Goal: Task Accomplishment & Management: Complete application form

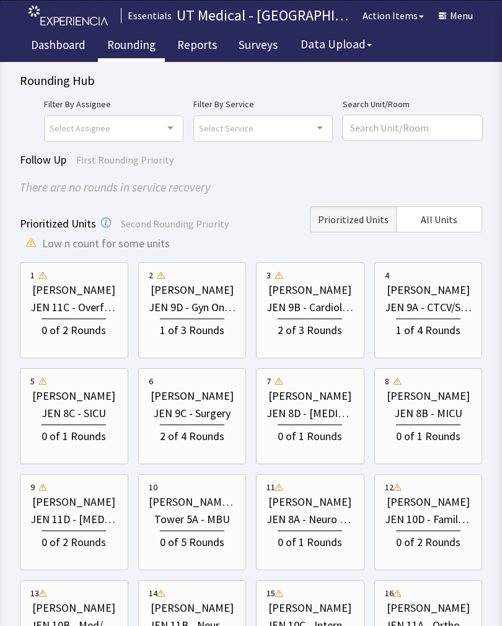
click at [434, 294] on div "[PERSON_NAME]" at bounding box center [428, 289] width 83 height 17
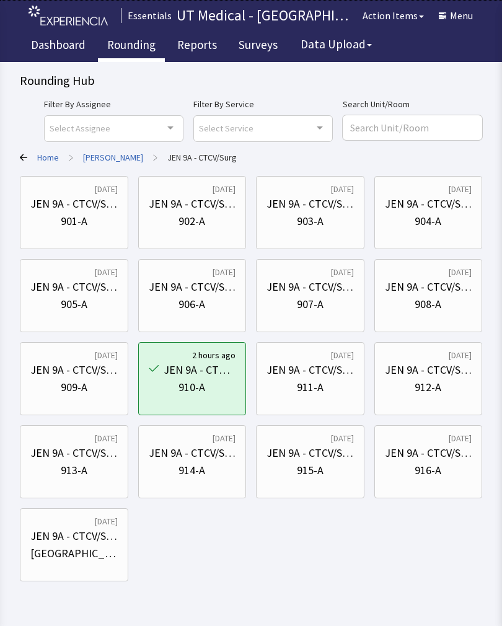
click at [56, 227] on div "901-A" at bounding box center [73, 221] width 87 height 17
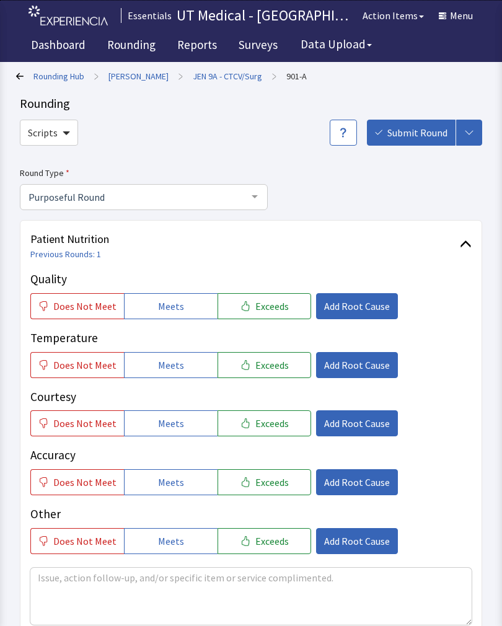
click at [280, 304] on button "Exceeds" at bounding box center [264, 306] width 94 height 26
click at [269, 363] on span "Exceeds" at bounding box center [271, 365] width 33 height 15
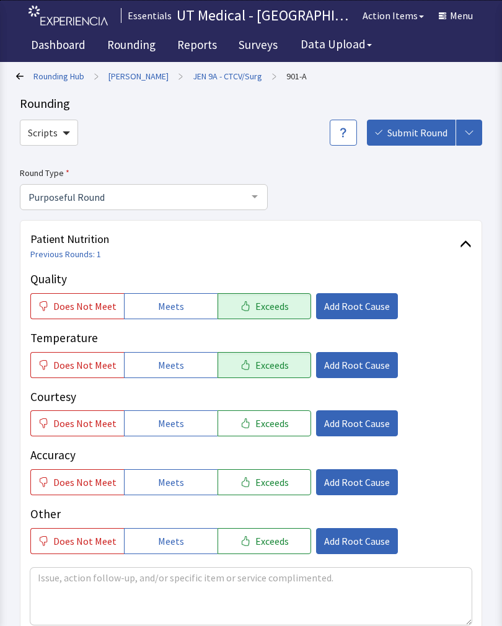
click at [271, 429] on span "Exceeds" at bounding box center [271, 423] width 33 height 15
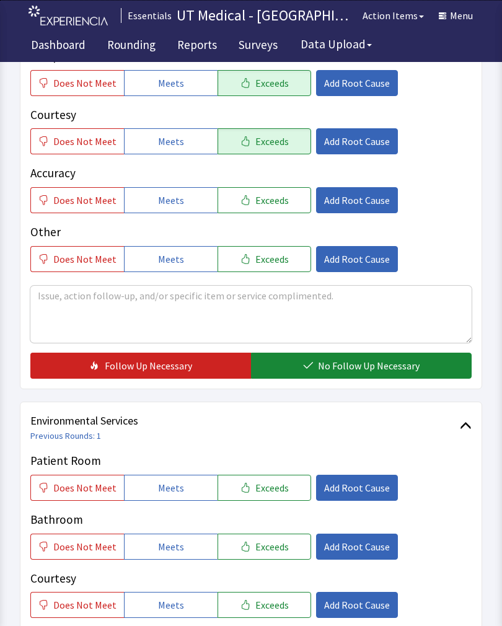
scroll to position [293, 0]
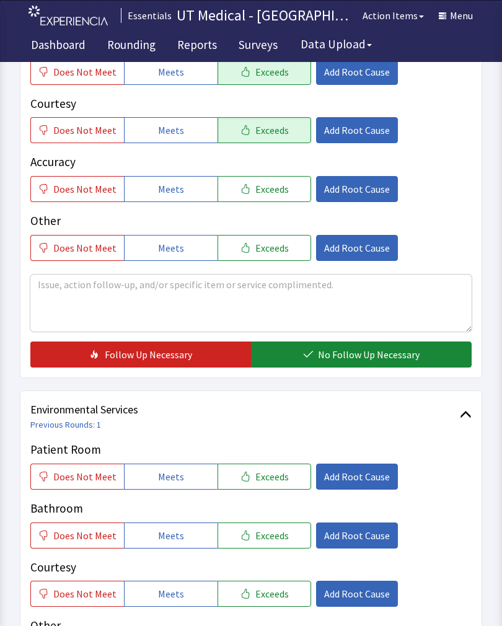
click at [381, 346] on button "No Follow Up Necessary" at bounding box center [361, 354] width 221 height 26
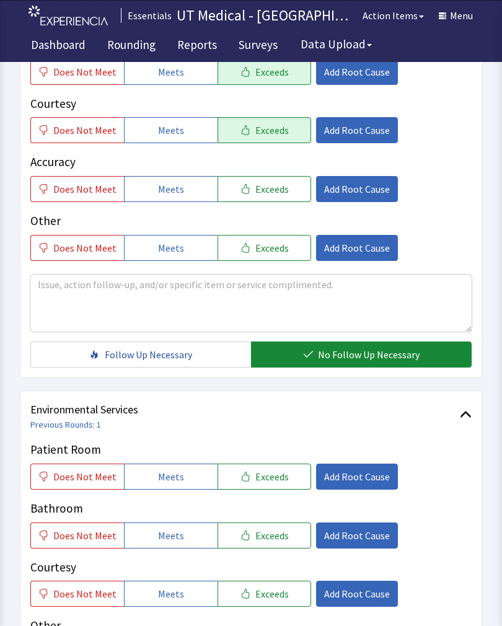
click at [274, 483] on button "Exceeds" at bounding box center [264, 476] width 94 height 26
click at [275, 529] on span "Exceeds" at bounding box center [271, 535] width 33 height 15
click at [266, 582] on button "Exceeds" at bounding box center [264, 594] width 94 height 26
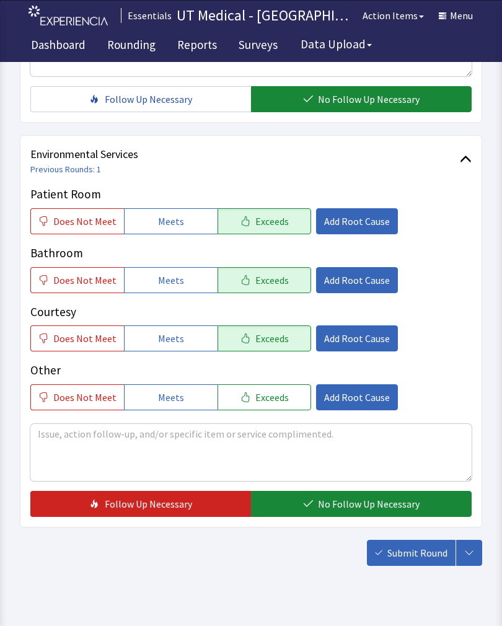
scroll to position [551, 0]
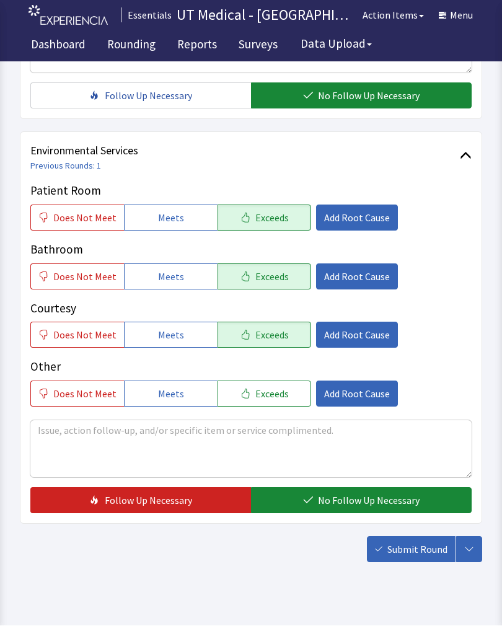
click at [357, 501] on span "No Follow Up Necessary" at bounding box center [369, 500] width 102 height 15
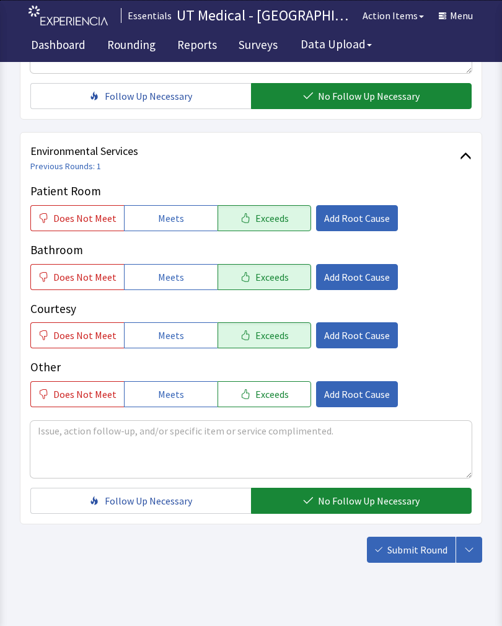
click at [428, 551] on span "Submit Round" at bounding box center [417, 549] width 60 height 15
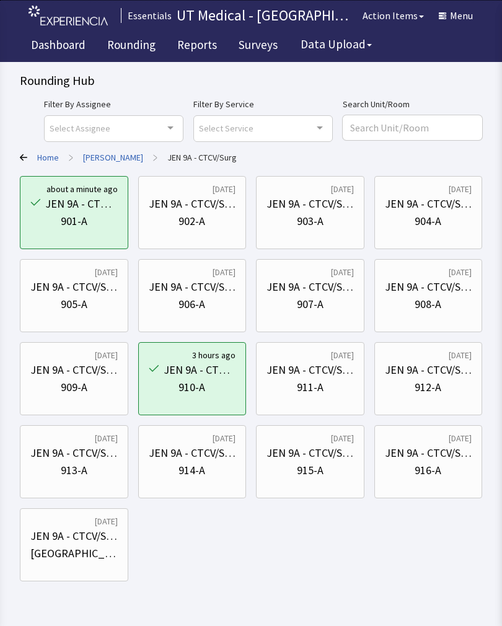
click at [200, 220] on div "902-A" at bounding box center [191, 221] width 27 height 17
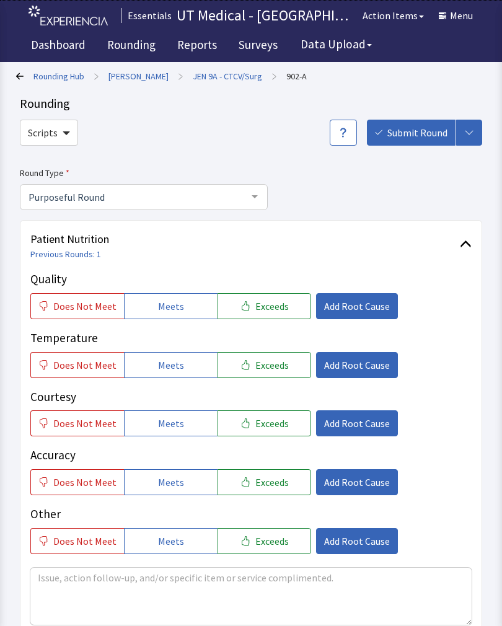
click at [270, 313] on button "Exceeds" at bounding box center [264, 306] width 94 height 26
click at [272, 366] on span "Exceeds" at bounding box center [271, 365] width 33 height 15
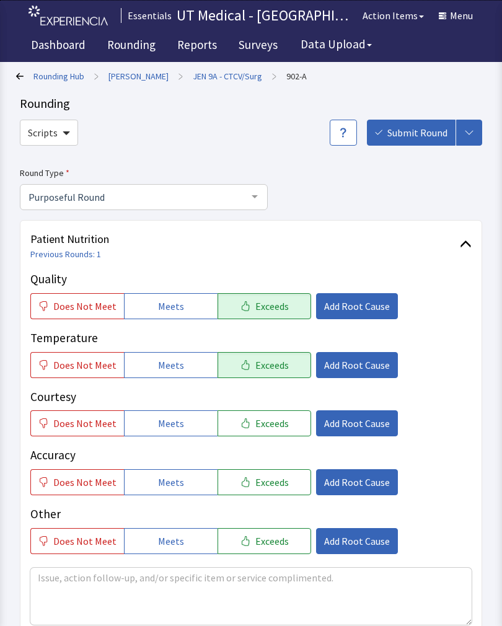
click at [266, 423] on span "Exceeds" at bounding box center [271, 423] width 33 height 15
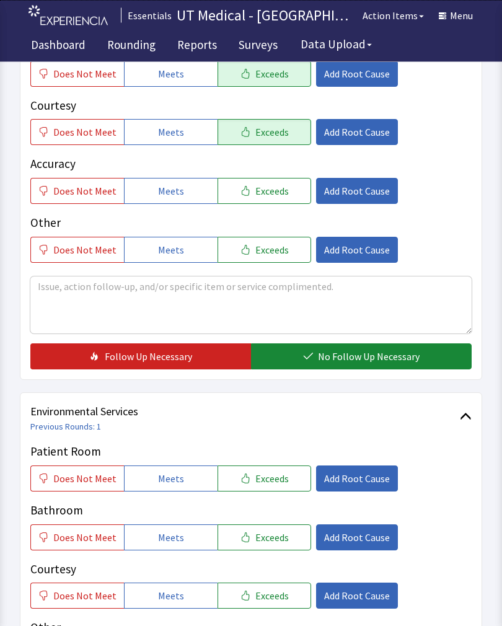
scroll to position [291, 0]
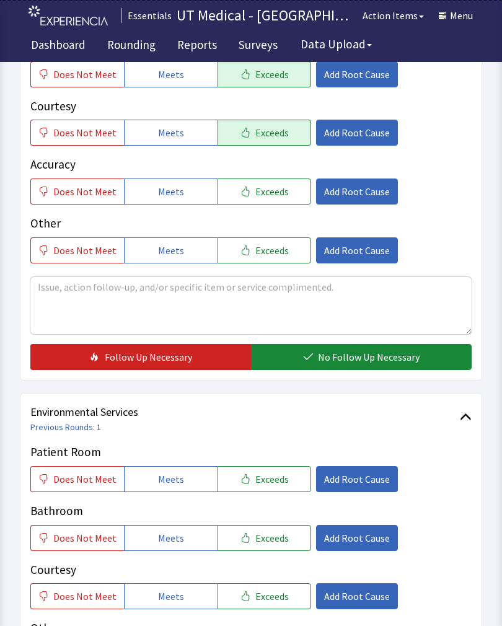
click at [357, 356] on span "No Follow Up Necessary" at bounding box center [369, 356] width 102 height 15
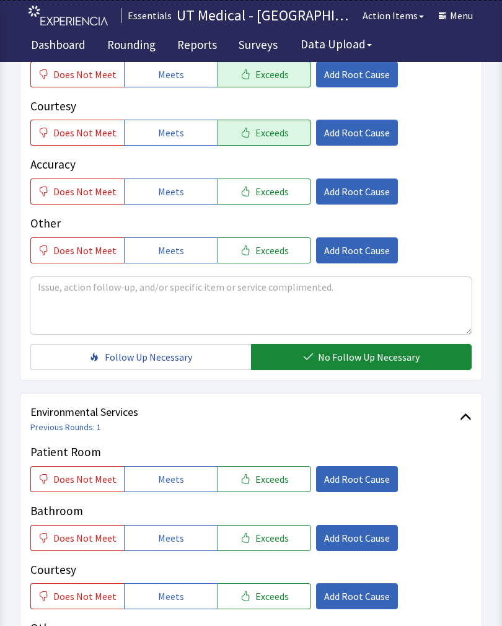
click at [273, 475] on span "Exceeds" at bounding box center [271, 479] width 33 height 15
click at [270, 542] on span "Exceeds" at bounding box center [271, 537] width 33 height 15
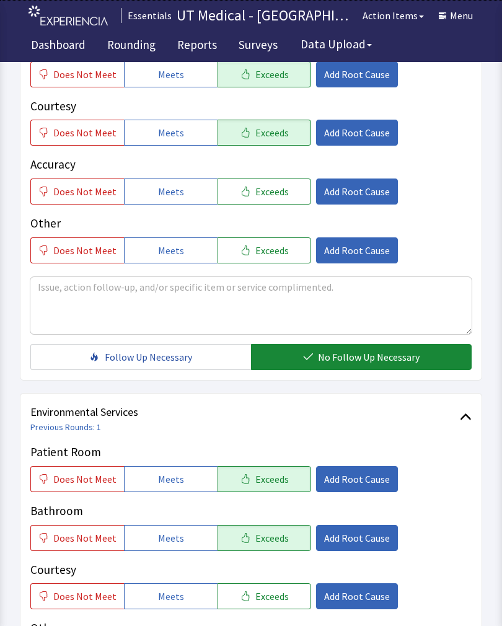
click at [273, 605] on button "Exceeds" at bounding box center [264, 596] width 94 height 26
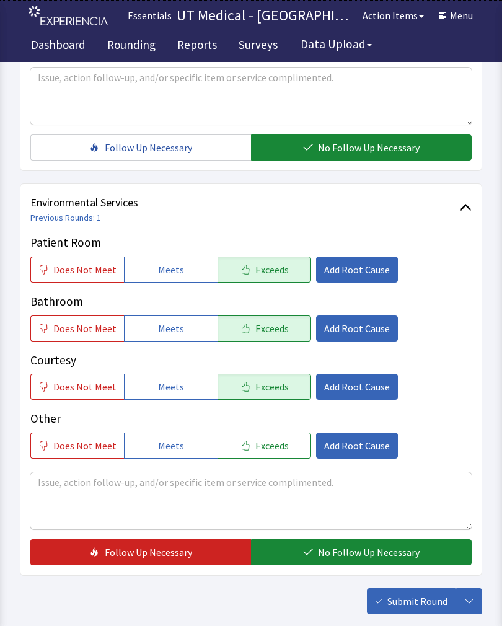
scroll to position [551, 0]
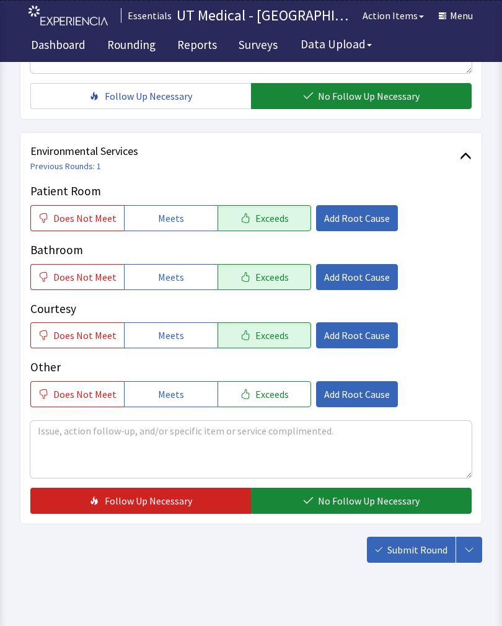
click at [344, 501] on span "No Follow Up Necessary" at bounding box center [369, 500] width 102 height 15
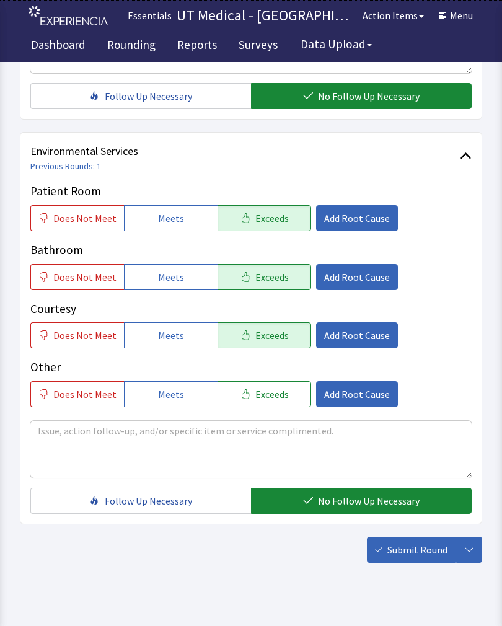
click at [435, 543] on span "Submit Round" at bounding box center [417, 549] width 60 height 15
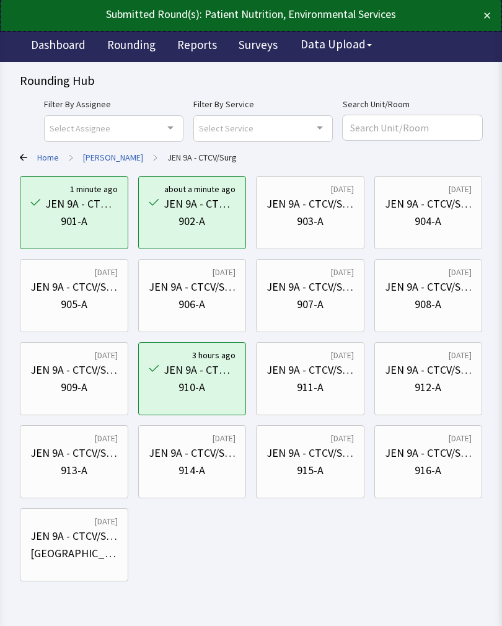
click at [302, 212] on div "JEN 9A - CTCV/Surg" at bounding box center [309, 203] width 87 height 17
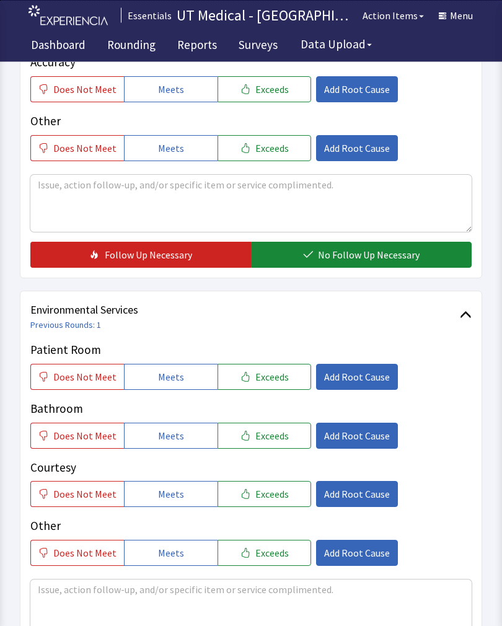
scroll to position [392, 0]
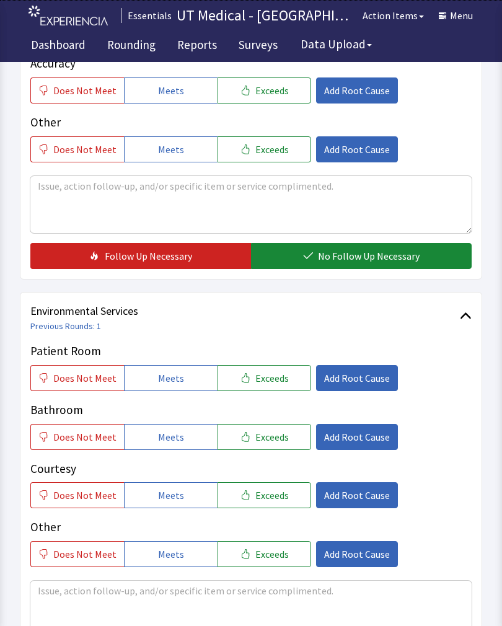
click at [268, 390] on button "Exceeds" at bounding box center [264, 378] width 94 height 26
click at [273, 441] on span "Exceeds" at bounding box center [271, 436] width 33 height 15
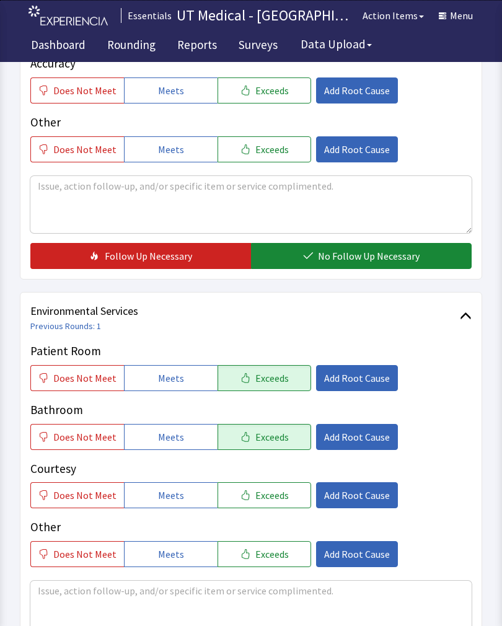
click at [269, 504] on button "Exceeds" at bounding box center [264, 495] width 94 height 26
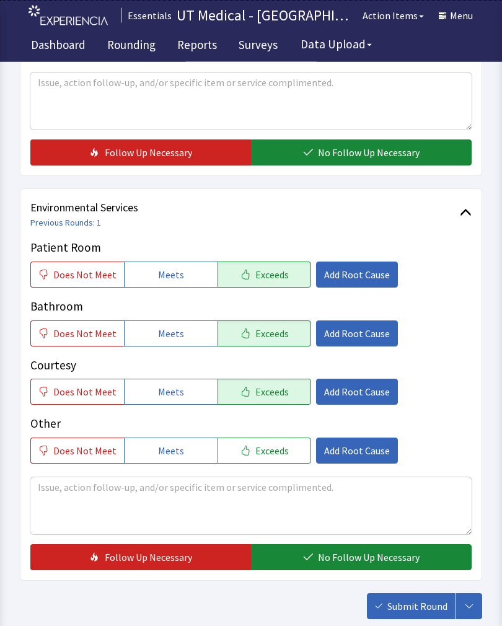
scroll to position [551, 0]
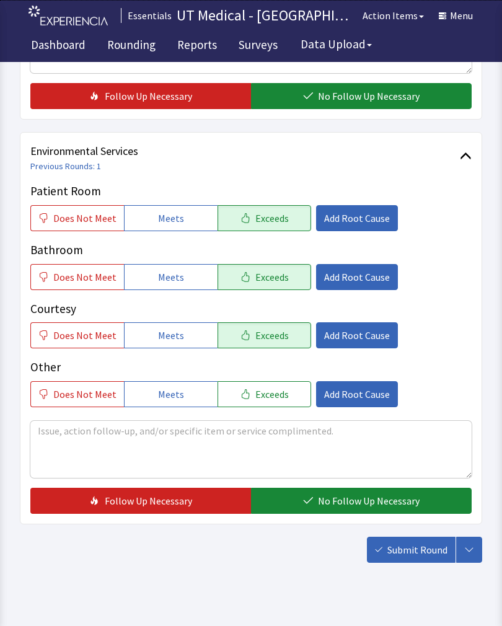
click at [362, 499] on span "No Follow Up Necessary" at bounding box center [369, 500] width 102 height 15
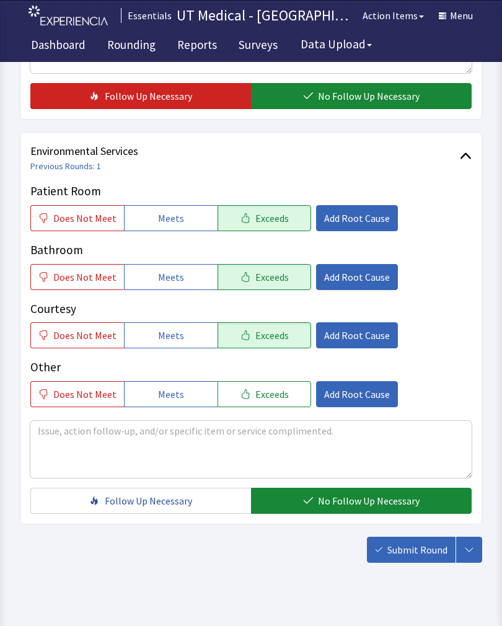
click at [418, 547] on span "Submit Round" at bounding box center [417, 549] width 60 height 15
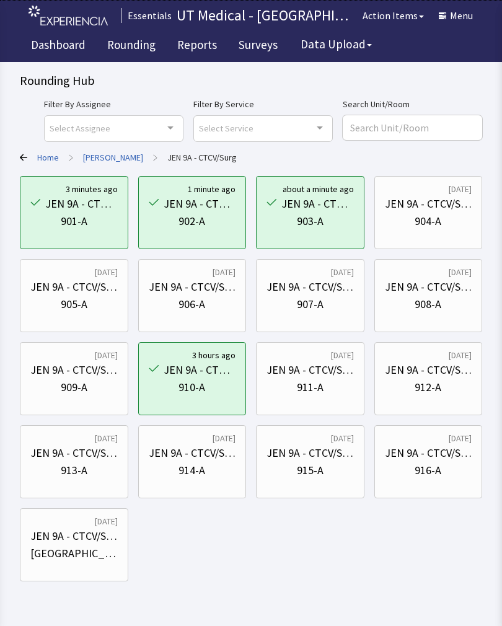
click at [500, 279] on div "Rounding Hub Filter By Assignee Select Assignee Clear Selection [PERSON_NAME] […" at bounding box center [251, 290] width 502 height 581
click at [500, 302] on div "Rounding Hub Filter By Assignee Select Assignee Clear Selection Maranda Batiste…" at bounding box center [251, 290] width 502 height 581
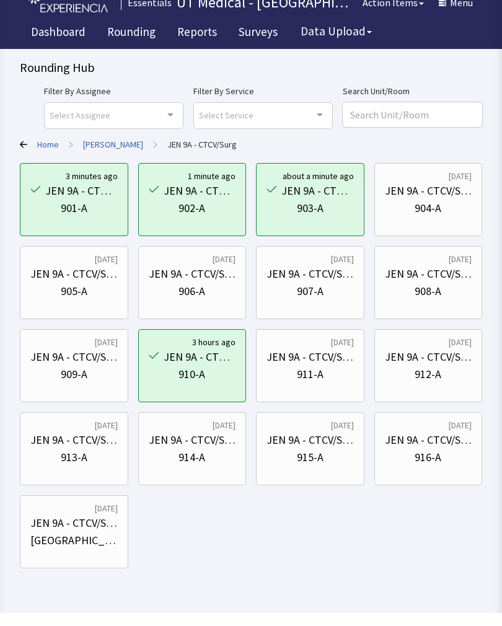
click at [500, 318] on div "Rounding Hub Filter By Assignee Select Assignee Clear Selection Maranda Batiste…" at bounding box center [251, 290] width 502 height 581
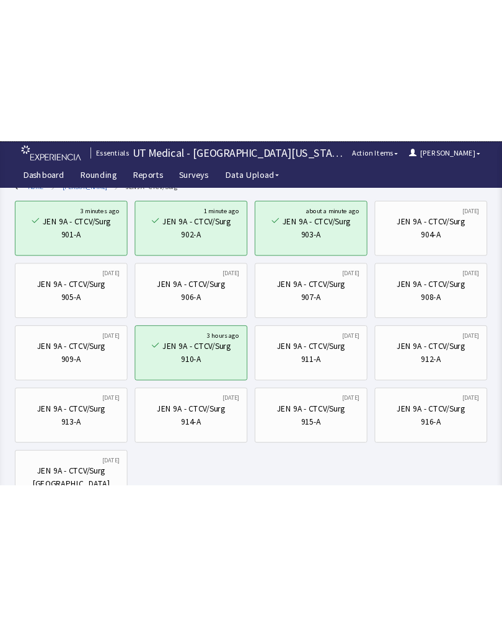
scroll to position [13, 0]
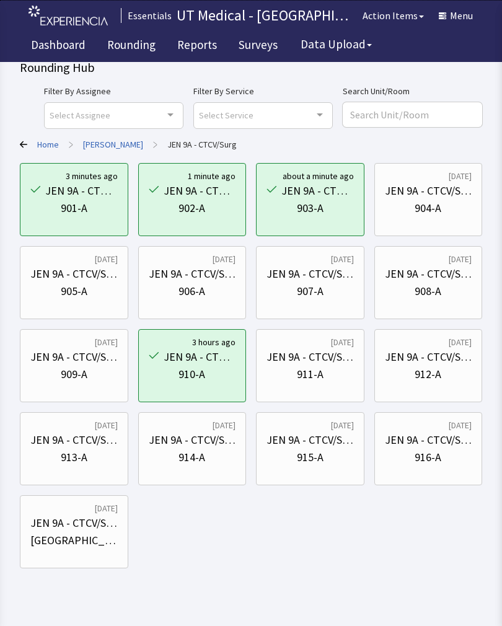
click at [444, 204] on div "904-A" at bounding box center [428, 208] width 87 height 17
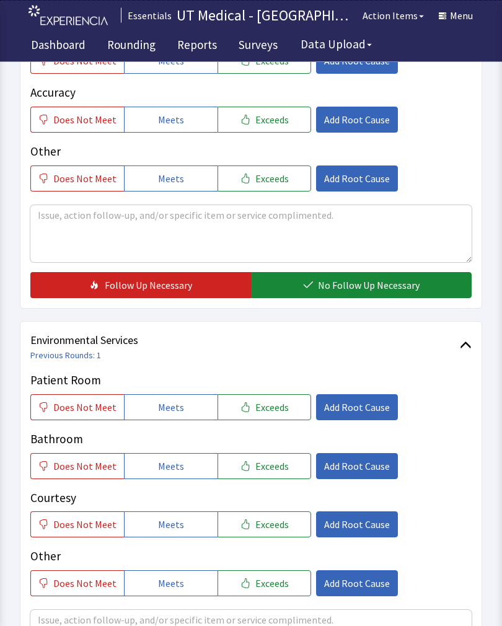
click at [270, 408] on span "Exceeds" at bounding box center [271, 407] width 33 height 15
click at [261, 472] on button "Exceeds" at bounding box center [264, 466] width 94 height 26
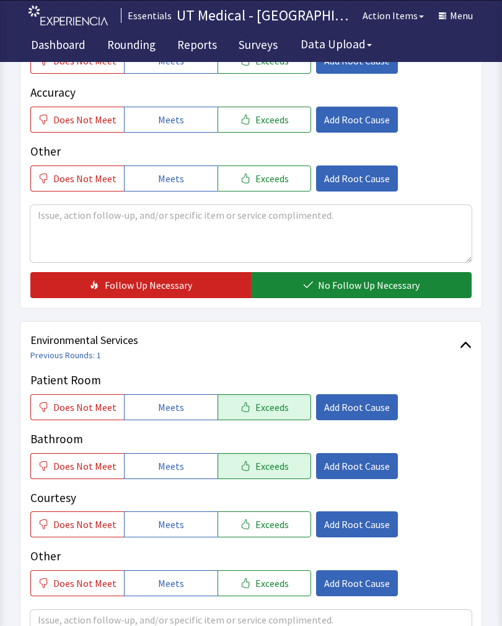
click at [260, 523] on span "Exceeds" at bounding box center [271, 524] width 33 height 15
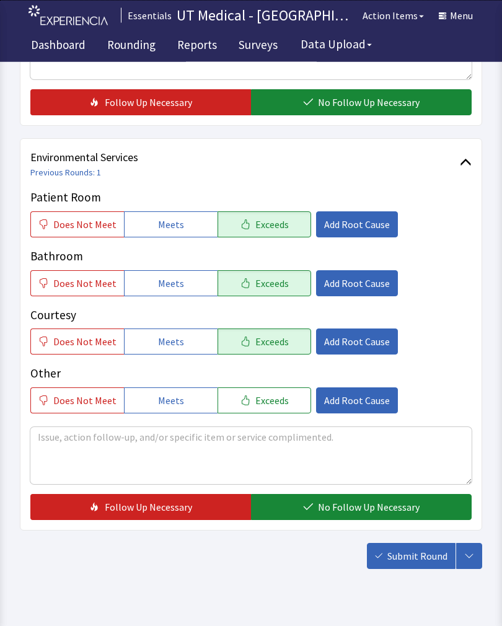
scroll to position [551, 0]
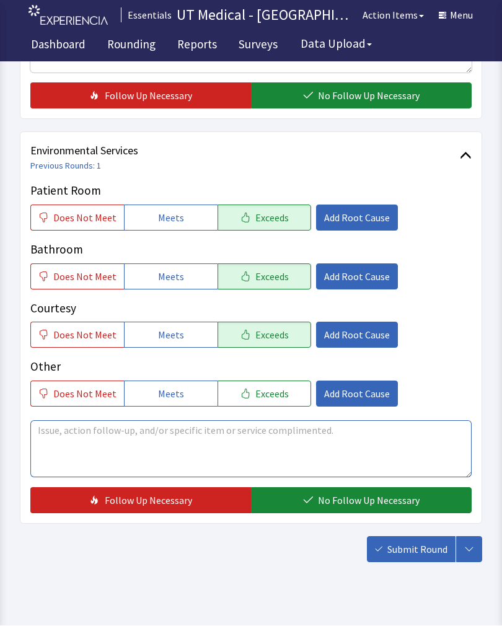
click at [195, 450] on textarea at bounding box center [250, 449] width 441 height 57
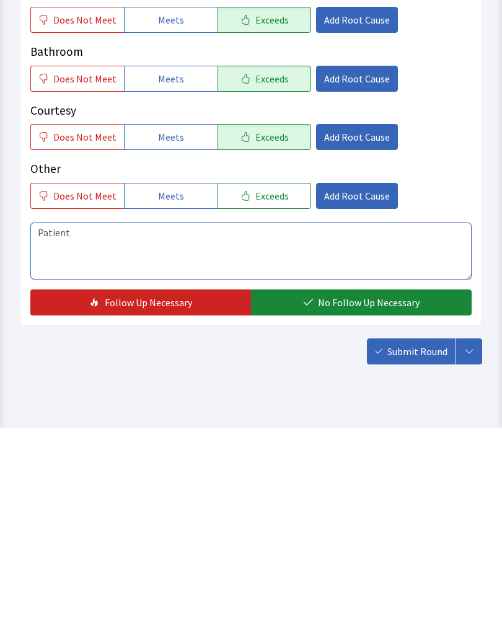
scroll to position [571, 0]
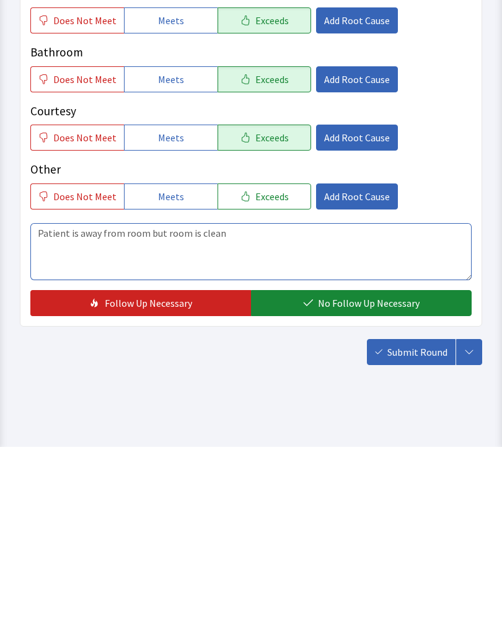
type textarea "Patient is away from room but room is clean"
click at [364, 475] on span "No Follow Up Necessary" at bounding box center [369, 482] width 102 height 15
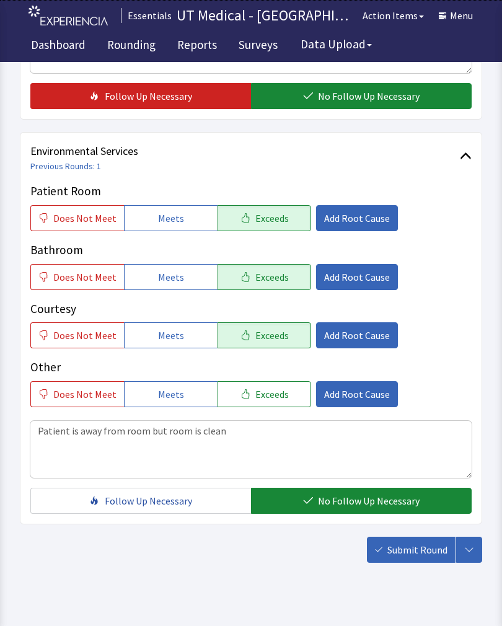
click at [428, 550] on span "Submit Round" at bounding box center [417, 549] width 60 height 15
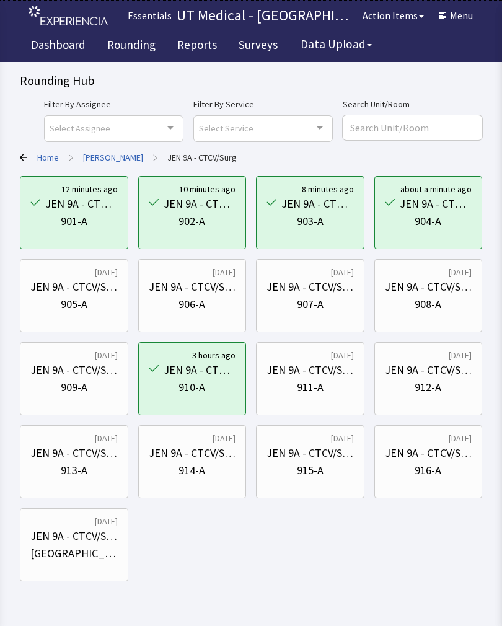
click at [78, 296] on div "905-A" at bounding box center [74, 304] width 27 height 17
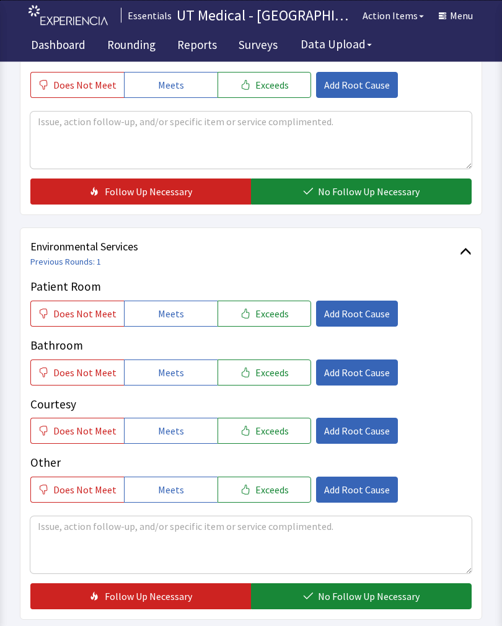
scroll to position [452, 0]
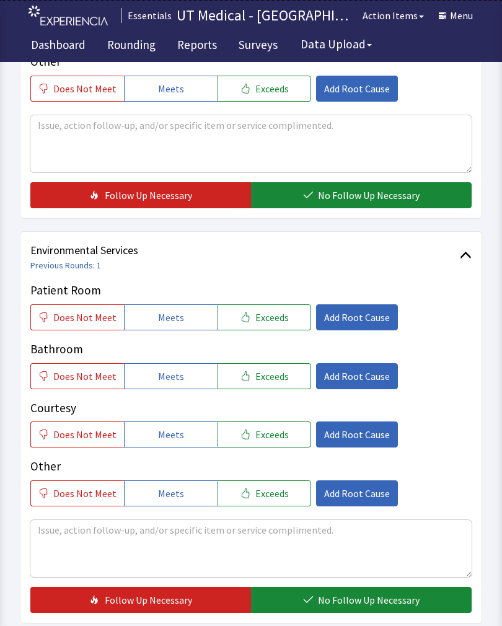
click at [257, 387] on button "Exceeds" at bounding box center [264, 376] width 94 height 26
click at [270, 320] on span "Exceeds" at bounding box center [271, 317] width 33 height 15
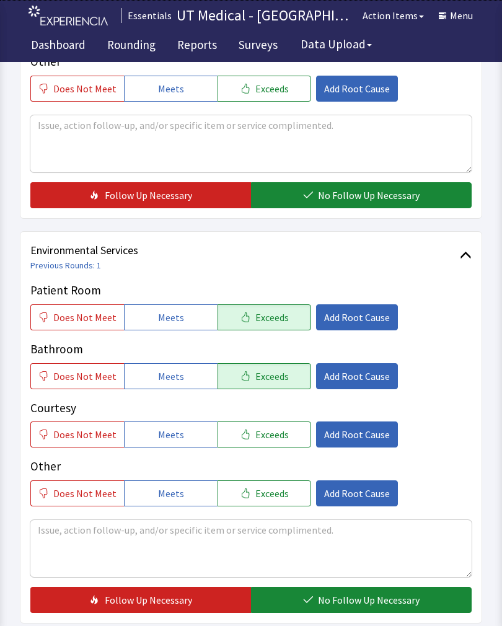
click at [260, 444] on button "Exceeds" at bounding box center [264, 434] width 94 height 26
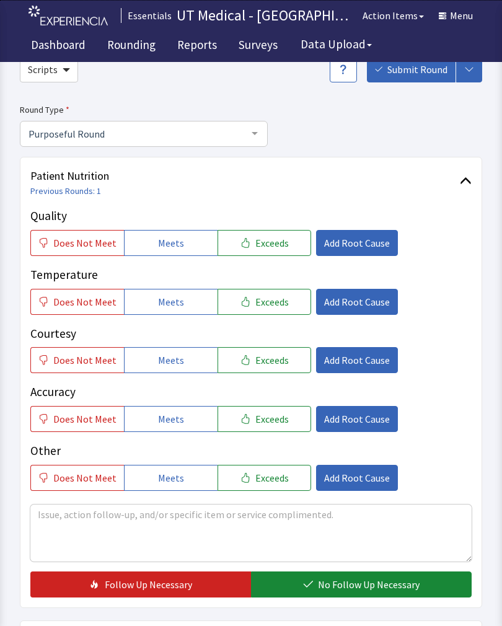
scroll to position [51, 0]
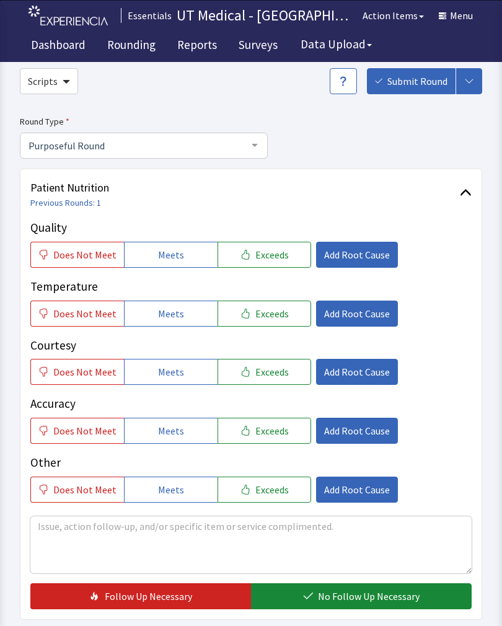
click at [266, 253] on span "Exceeds" at bounding box center [271, 254] width 33 height 15
click at [263, 312] on span "Exceeds" at bounding box center [271, 313] width 33 height 15
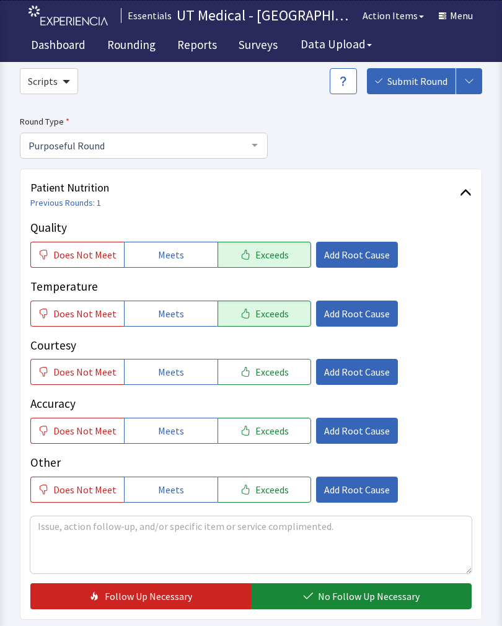
click at [263, 378] on button "Exceeds" at bounding box center [264, 372] width 94 height 26
click at [344, 594] on span "No Follow Up Necessary" at bounding box center [369, 596] width 102 height 15
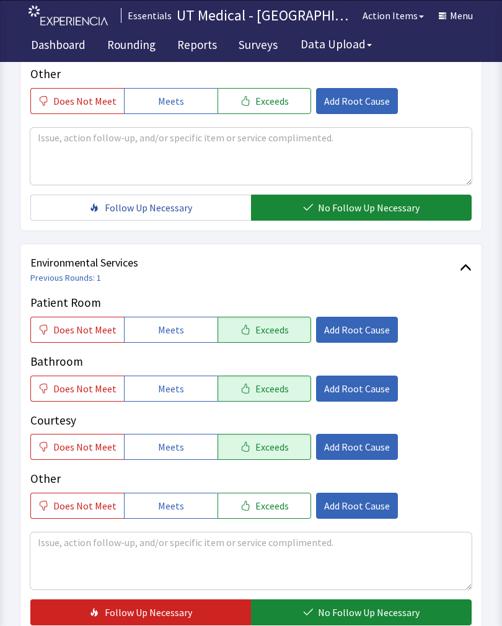
click at [353, 602] on button "No Follow Up Necessary" at bounding box center [361, 612] width 221 height 26
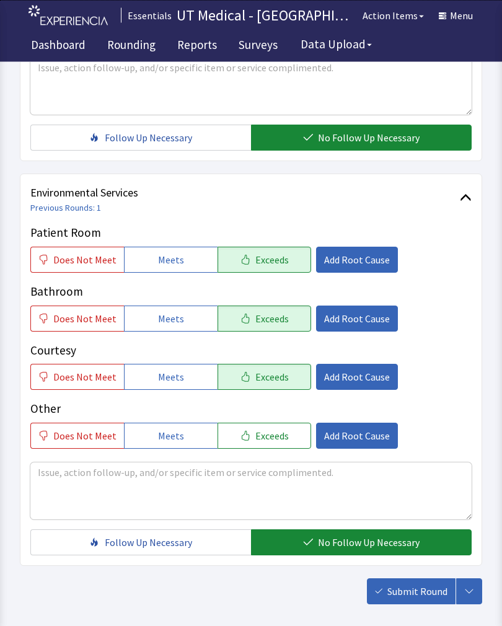
scroll to position [551, 0]
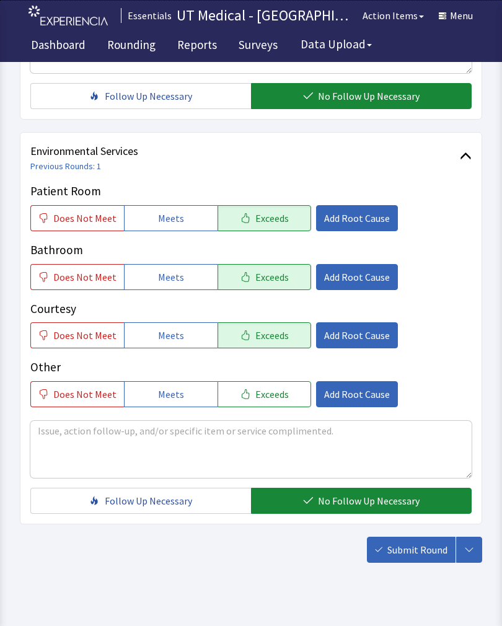
click at [423, 546] on span "Submit Round" at bounding box center [417, 549] width 60 height 15
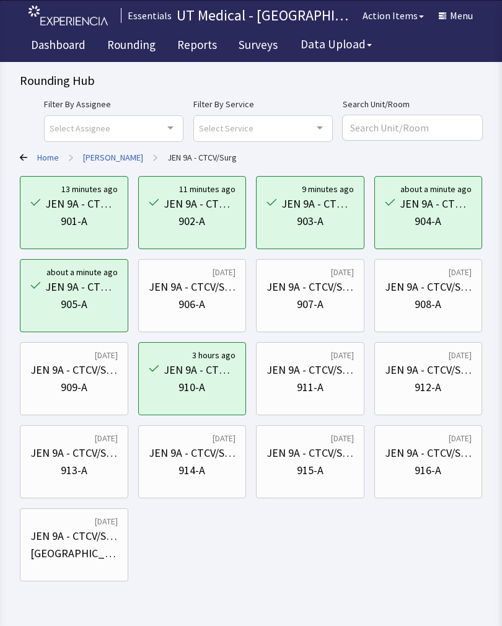
click at [208, 291] on div "JEN 9A - CTCV/Surg" at bounding box center [192, 286] width 87 height 17
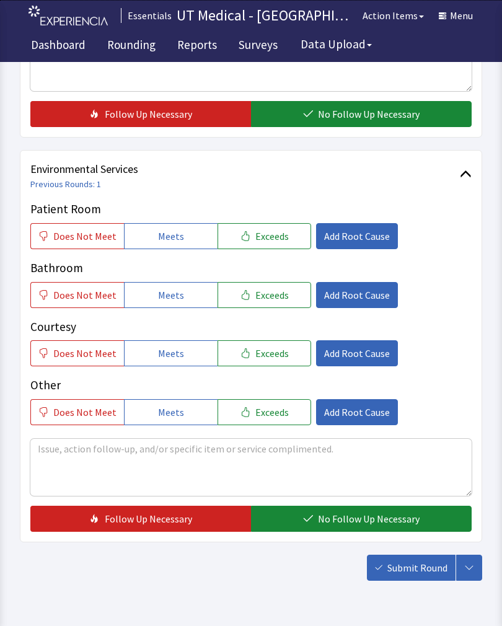
scroll to position [532, 0]
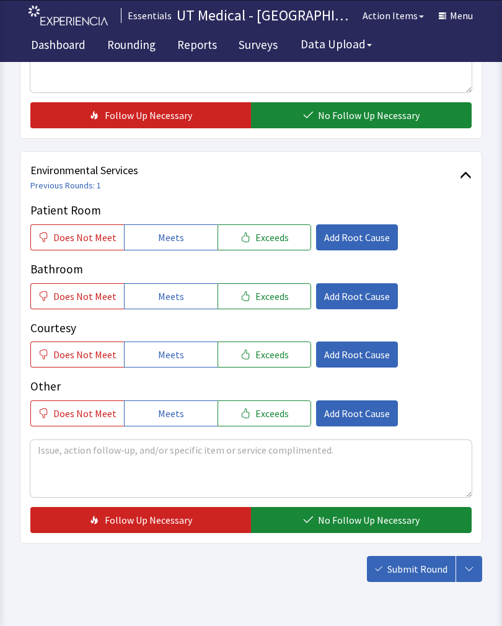
click at [287, 240] on button "Exceeds" at bounding box center [264, 237] width 94 height 26
click at [273, 300] on span "Exceeds" at bounding box center [271, 296] width 33 height 15
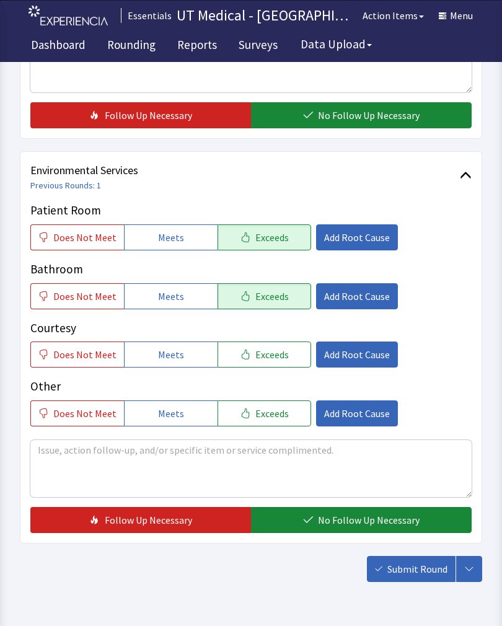
click at [262, 360] on span "Exceeds" at bounding box center [271, 354] width 33 height 15
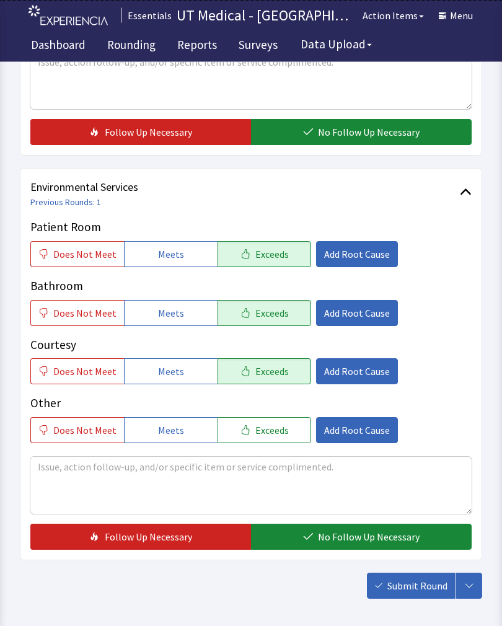
click at [349, 532] on span "No Follow Up Necessary" at bounding box center [369, 537] width 102 height 15
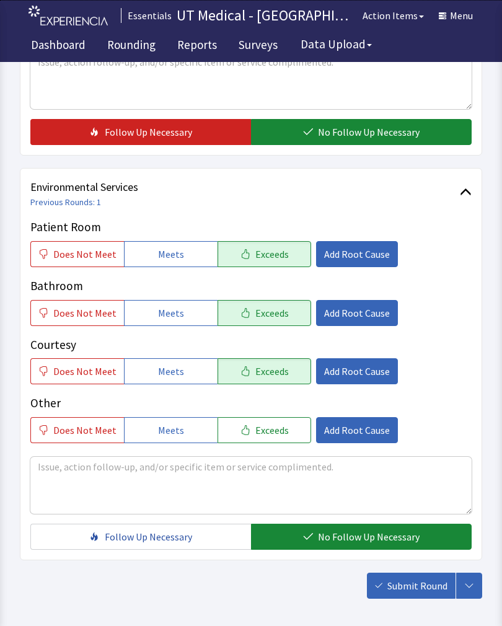
click at [415, 595] on button "Submit Round" at bounding box center [411, 586] width 89 height 26
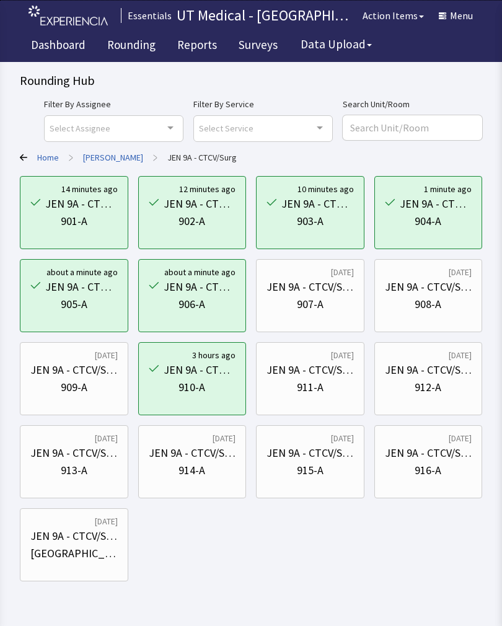
click at [327, 295] on div "JEN 9A - CTCV/Surg" at bounding box center [309, 286] width 87 height 17
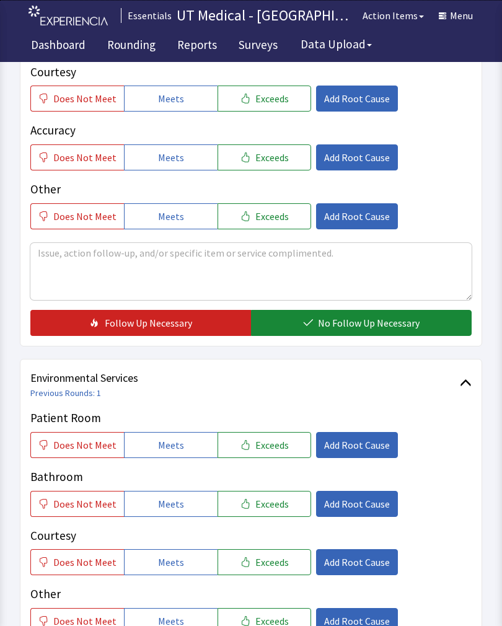
scroll to position [333, 0]
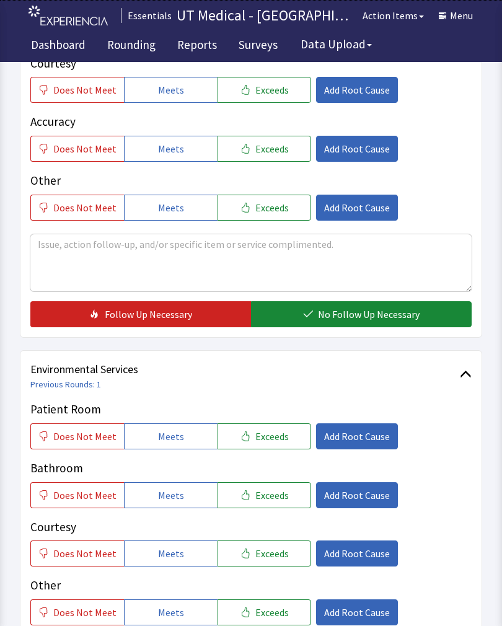
click at [271, 434] on span "Exceeds" at bounding box center [271, 436] width 33 height 15
click at [271, 494] on span "Exceeds" at bounding box center [271, 495] width 33 height 15
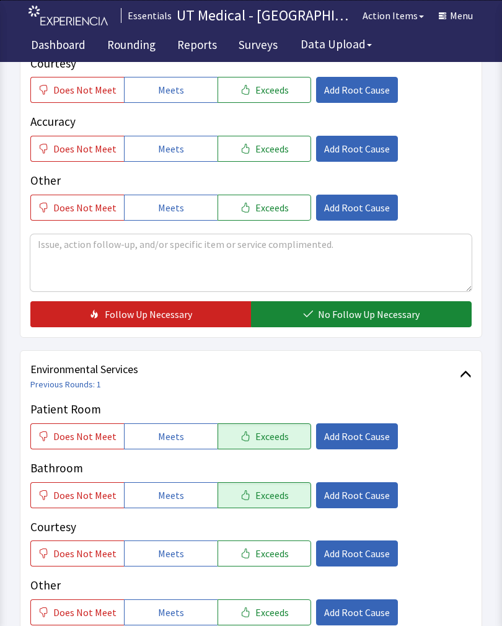
click at [265, 551] on span "Exceeds" at bounding box center [271, 553] width 33 height 15
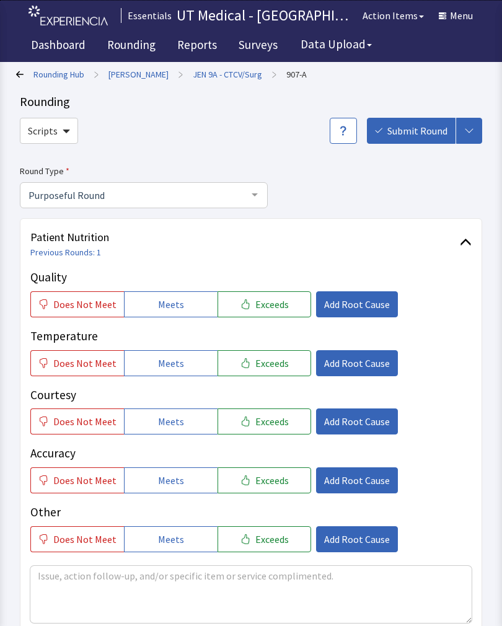
scroll to position [1, 0]
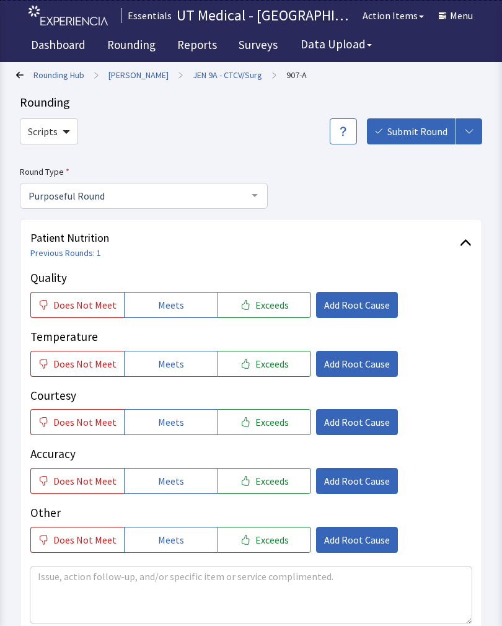
click at [276, 292] on button "Exceeds" at bounding box center [264, 305] width 94 height 26
click at [275, 371] on button "Exceeds" at bounding box center [264, 364] width 94 height 26
click at [273, 424] on span "Exceeds" at bounding box center [271, 422] width 33 height 15
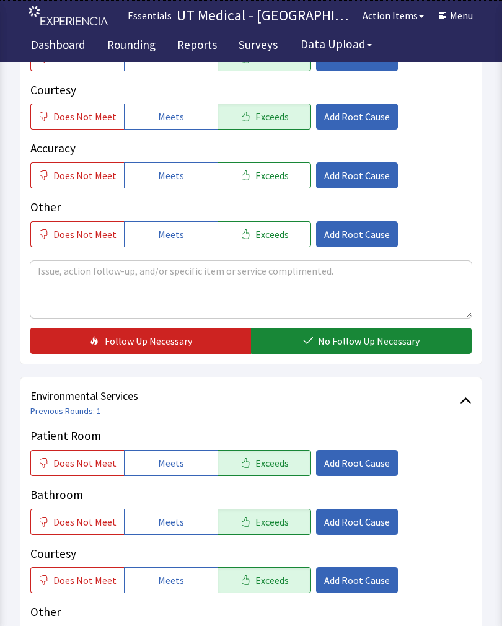
click at [362, 347] on span "No Follow Up Necessary" at bounding box center [369, 340] width 102 height 15
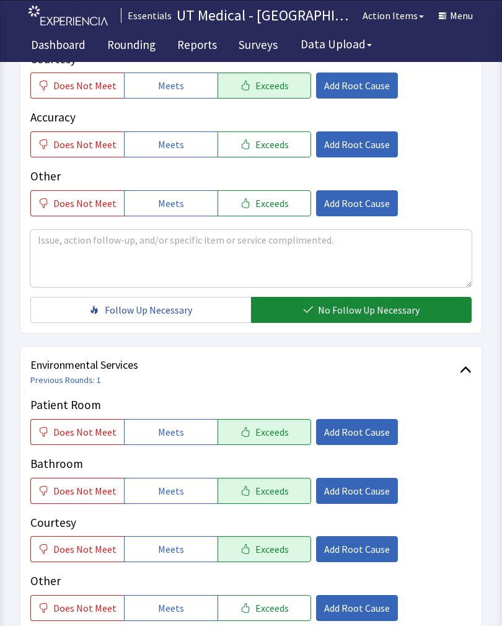
scroll to position [551, 0]
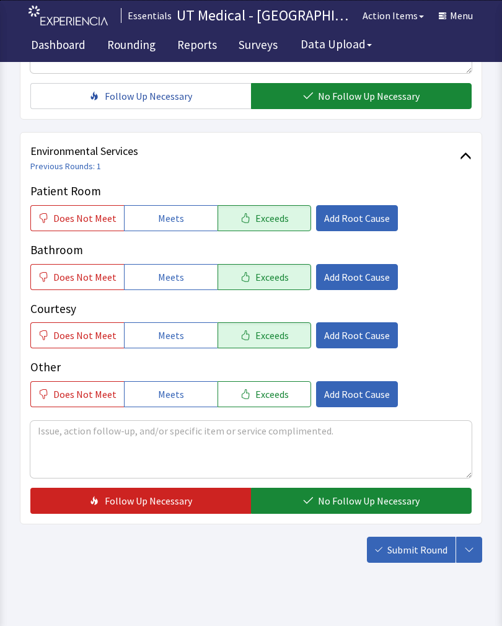
click at [373, 497] on span "No Follow Up Necessary" at bounding box center [369, 500] width 102 height 15
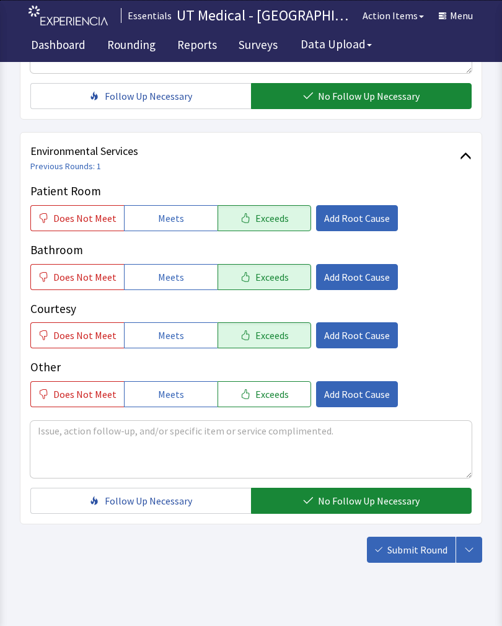
click at [422, 538] on button "Submit Round" at bounding box center [411, 550] width 89 height 26
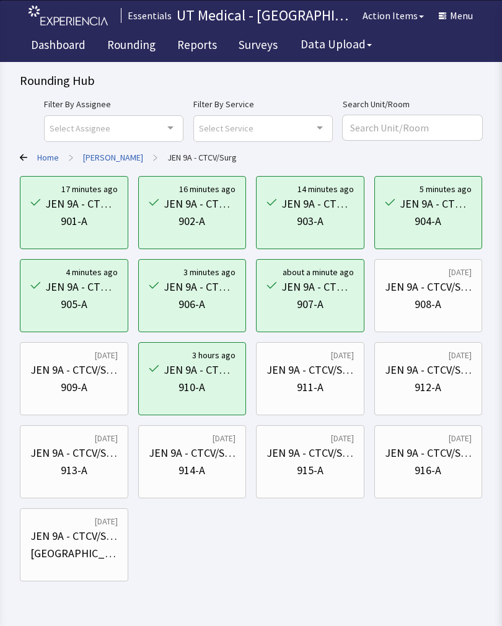
click at [440, 291] on div "JEN 9A - CTCV/Surg" at bounding box center [428, 286] width 87 height 17
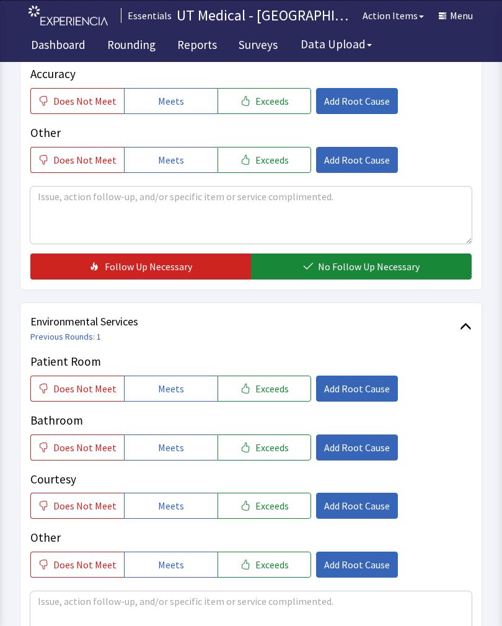
scroll to position [380, 0]
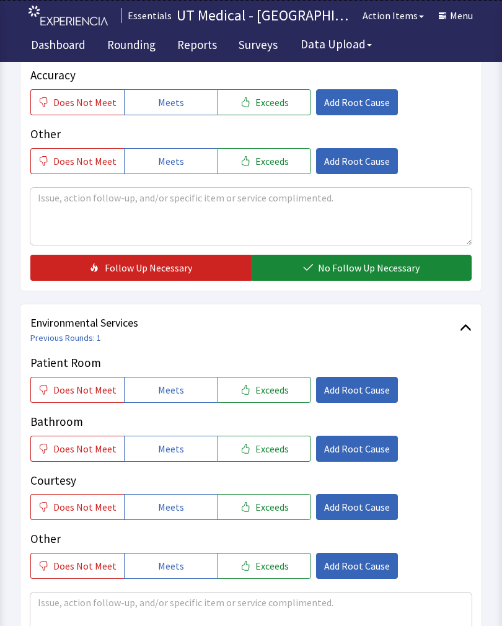
click at [276, 391] on span "Exceeds" at bounding box center [271, 389] width 33 height 15
click at [275, 444] on span "Exceeds" at bounding box center [271, 448] width 33 height 15
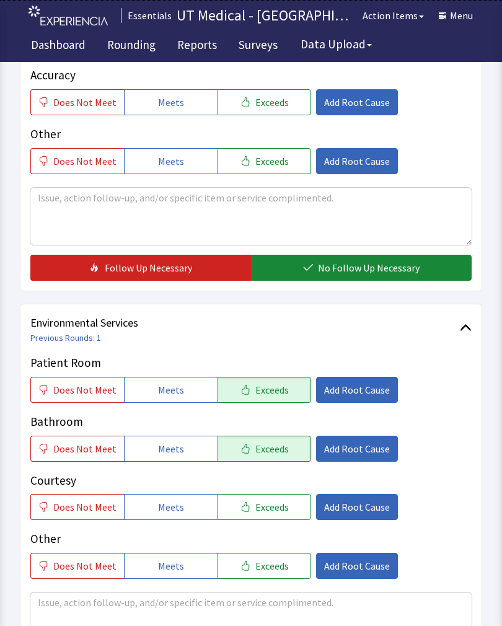
click at [272, 499] on span "Exceeds" at bounding box center [271, 506] width 33 height 15
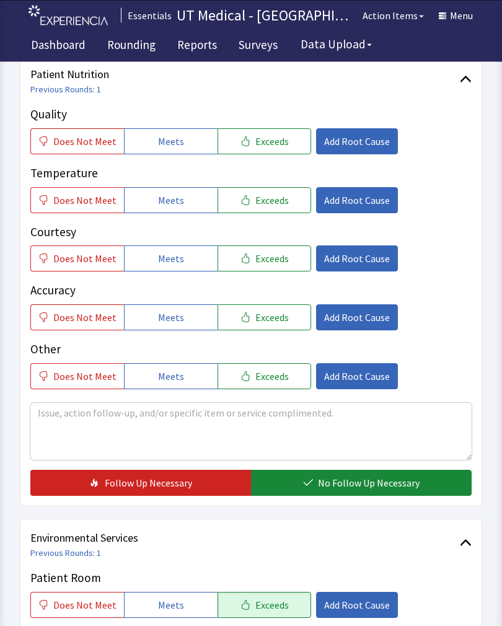
scroll to position [165, 0]
click at [269, 141] on span "Exceeds" at bounding box center [271, 141] width 33 height 15
click at [277, 196] on span "Exceeds" at bounding box center [271, 200] width 33 height 15
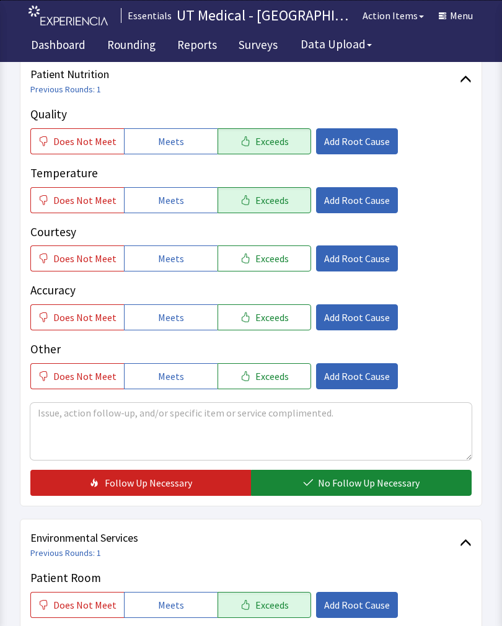
click at [263, 258] on span "Exceeds" at bounding box center [271, 258] width 33 height 15
click at [368, 476] on span "No Follow Up Necessary" at bounding box center [369, 482] width 102 height 15
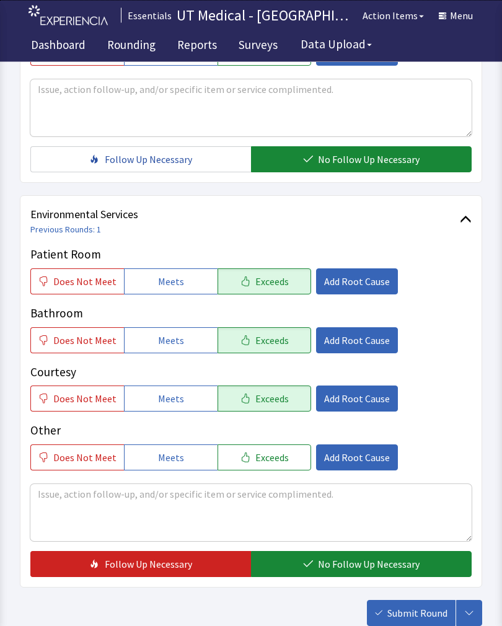
scroll to position [488, 0]
click at [337, 556] on button "No Follow Up Necessary" at bounding box center [361, 564] width 221 height 26
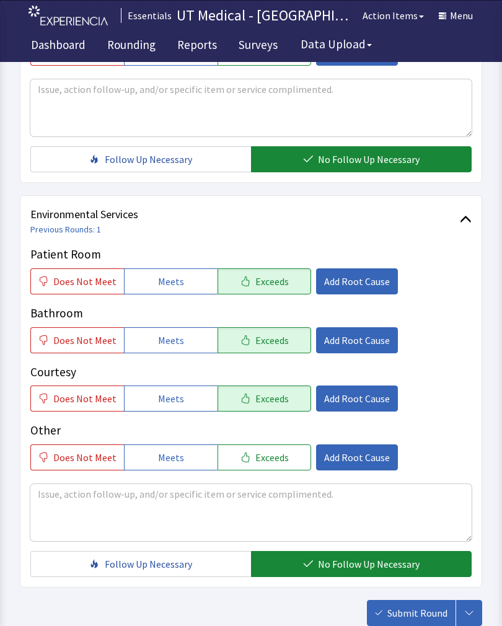
click at [413, 620] on span "Submit Round" at bounding box center [417, 612] width 60 height 15
